Goal: Task Accomplishment & Management: Manage account settings

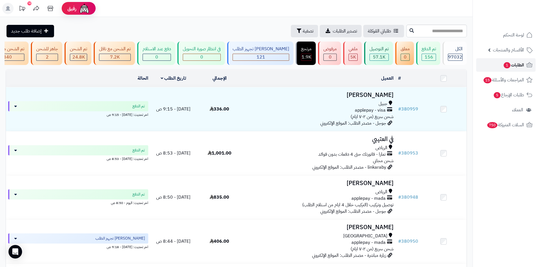
click at [501, 66] on link "الطلبات 1" at bounding box center [505, 65] width 59 height 14
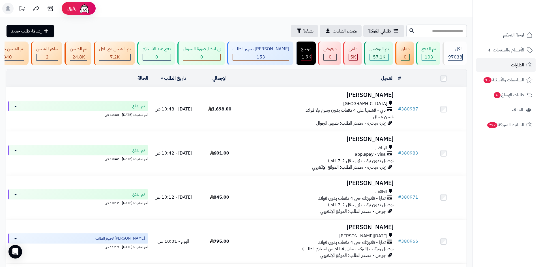
click at [514, 72] on link "الطلبات" at bounding box center [505, 65] width 59 height 14
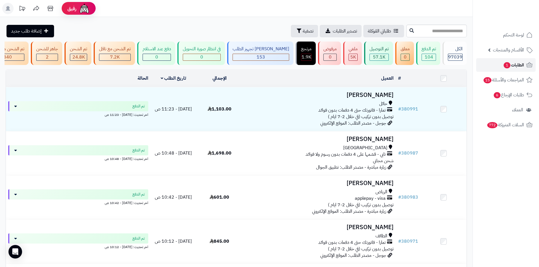
click at [507, 70] on link "الطلبات 1" at bounding box center [505, 65] width 59 height 14
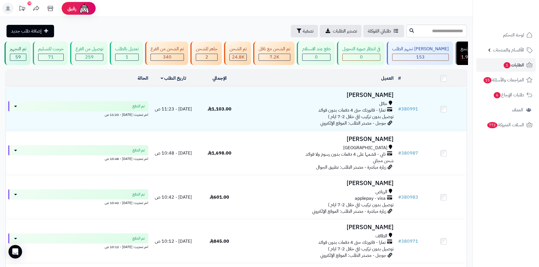
scroll to position [0, -167]
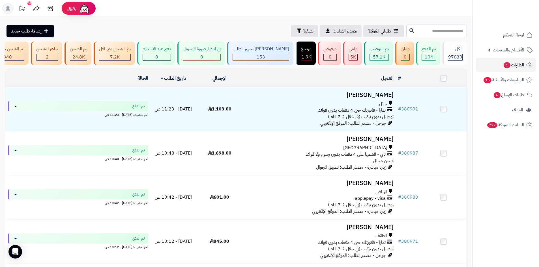
click at [479, 61] on link "الطلبات 1" at bounding box center [505, 65] width 59 height 14
click at [490, 70] on link "الطلبات 1" at bounding box center [505, 65] width 59 height 14
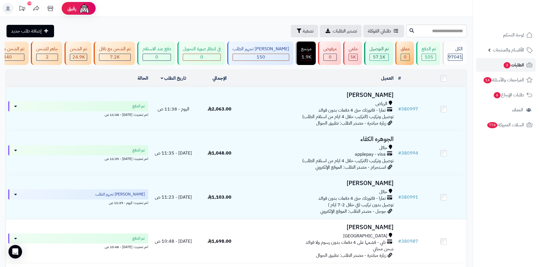
click at [502, 70] on link "الطلبات 3" at bounding box center [505, 65] width 59 height 14
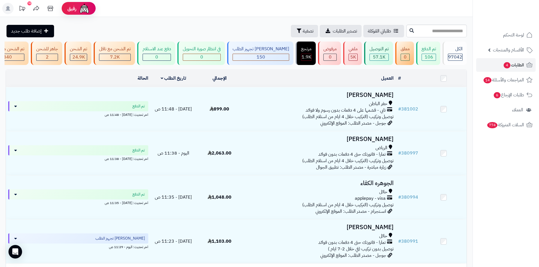
scroll to position [0, -167]
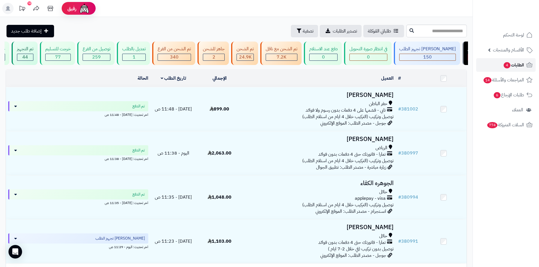
click at [487, 69] on link "الطلبات 4" at bounding box center [505, 65] width 59 height 14
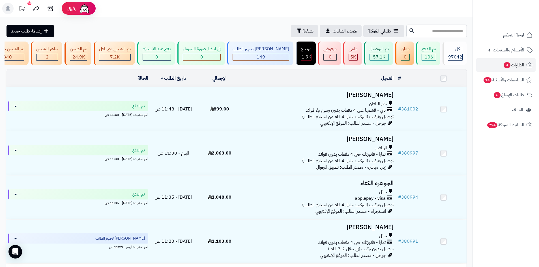
scroll to position [0, -167]
